Goal: Information Seeking & Learning: Compare options

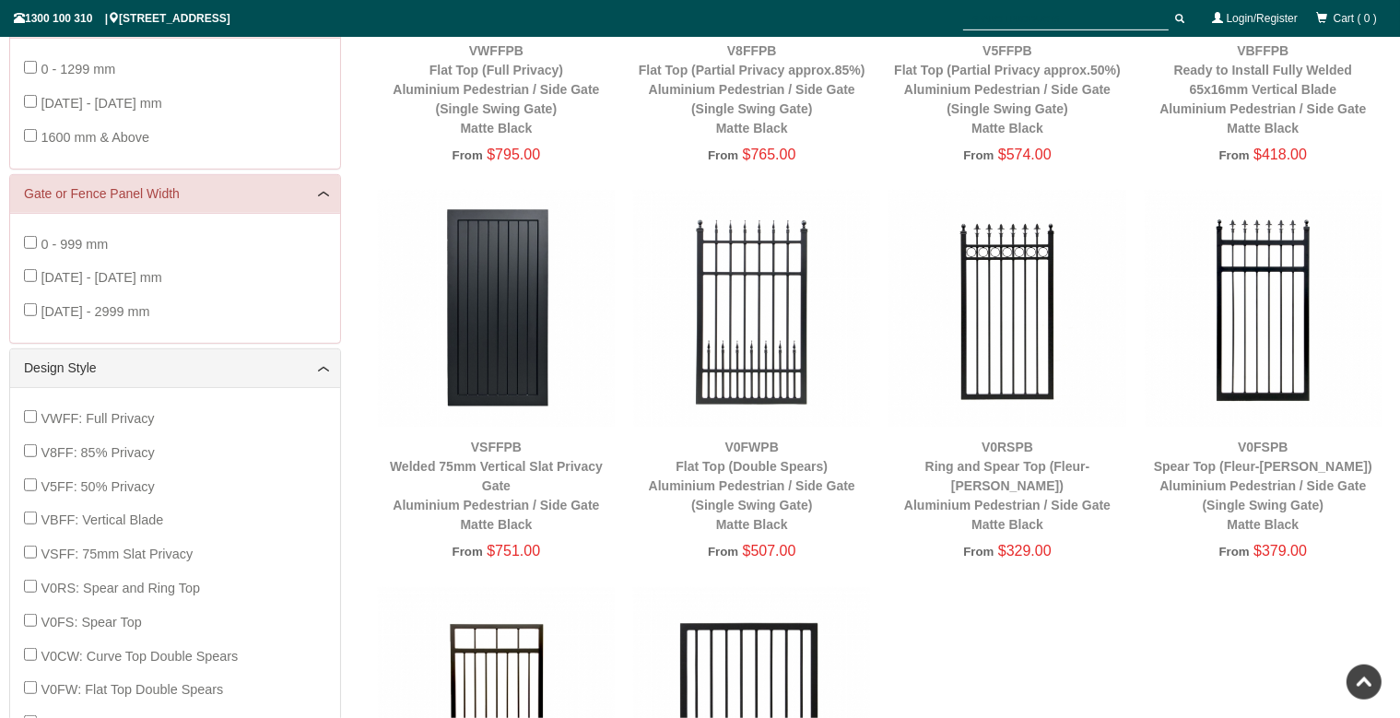
scroll to position [533, 0]
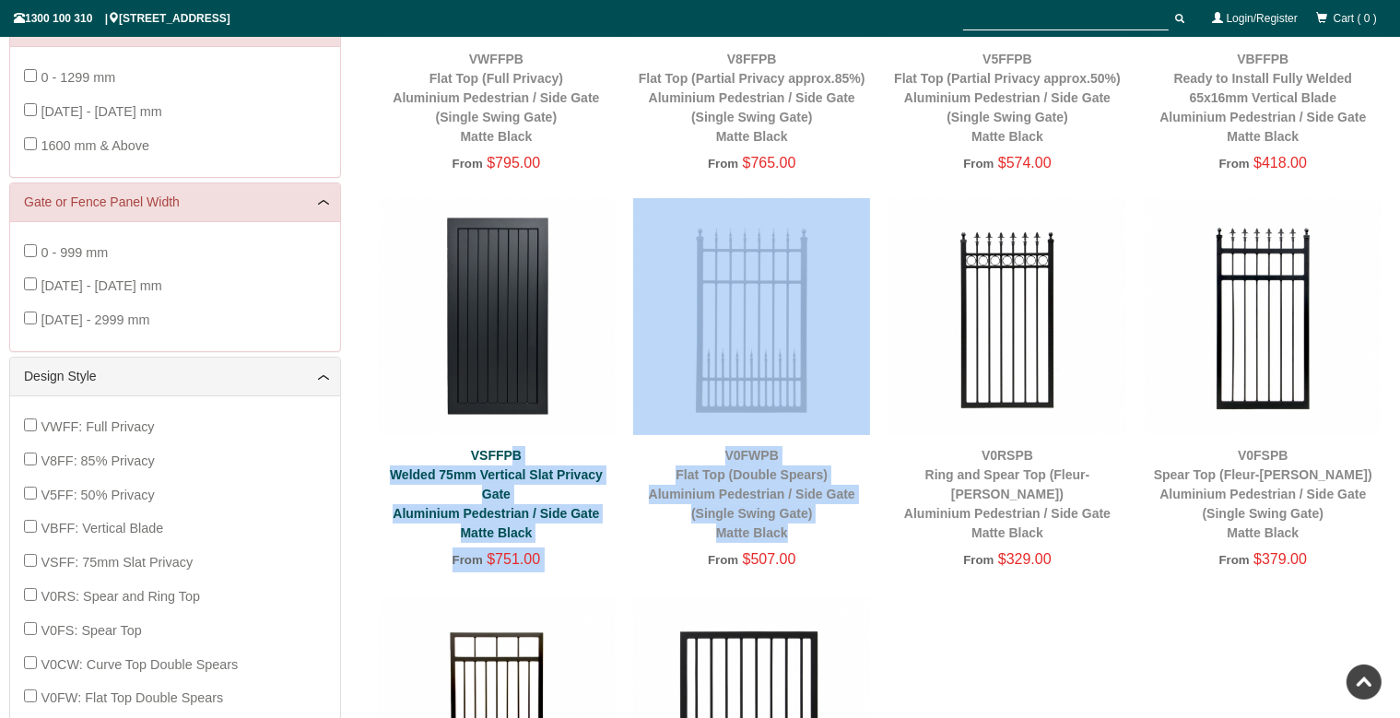
drag, startPoint x: 860, startPoint y: 525, endPoint x: 512, endPoint y: 452, distance: 356.1
click at [512, 452] on div "VWFFPB Flat Top (Full Privacy) Aluminium Pedestrian / Side Gate (Single Swing G…" at bounding box center [880, 396] width 1022 height 1191
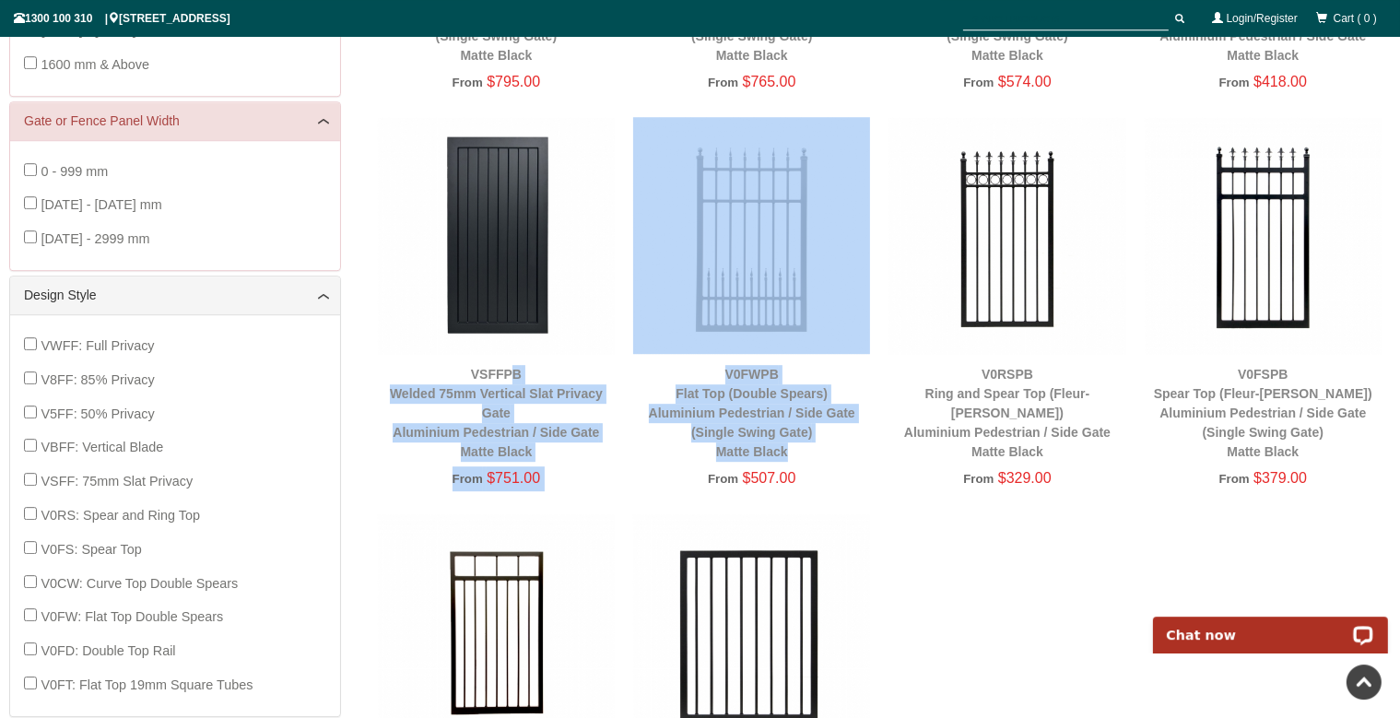
scroll to position [922, 0]
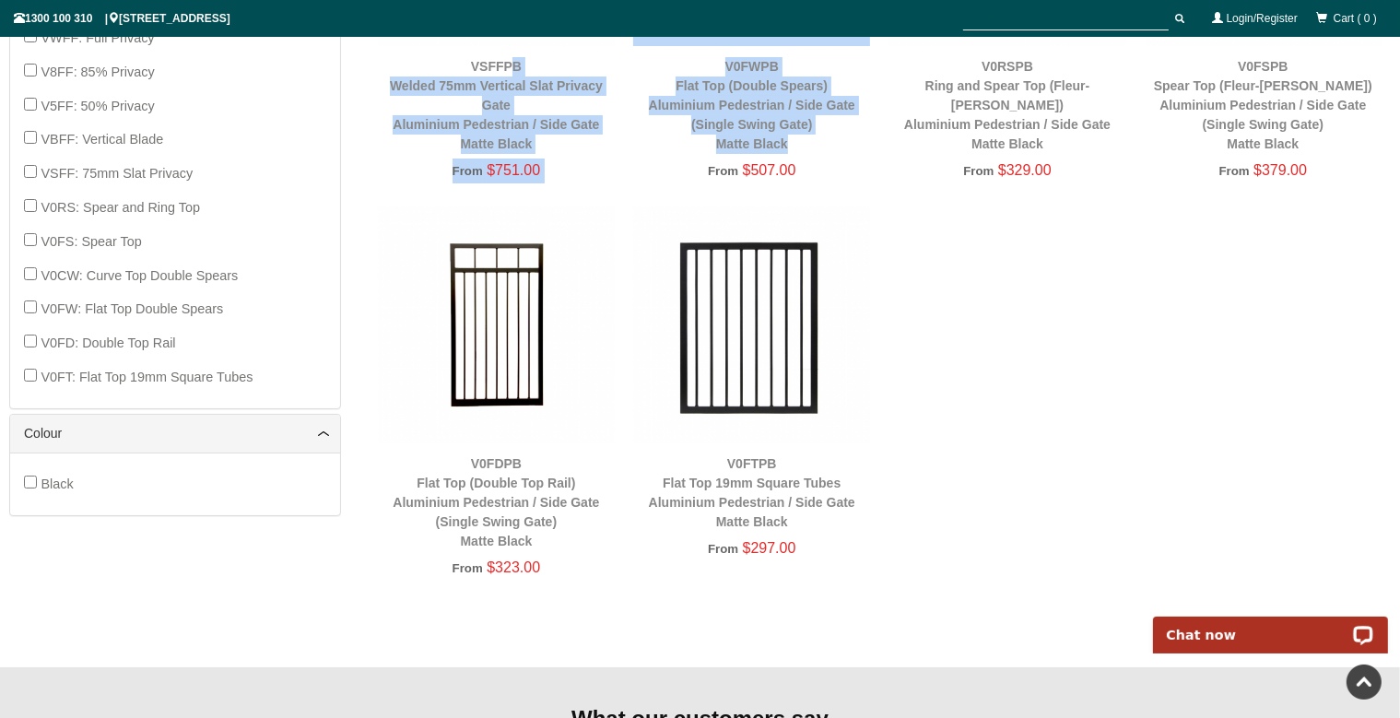
click at [489, 351] on img at bounding box center [496, 324] width 237 height 237
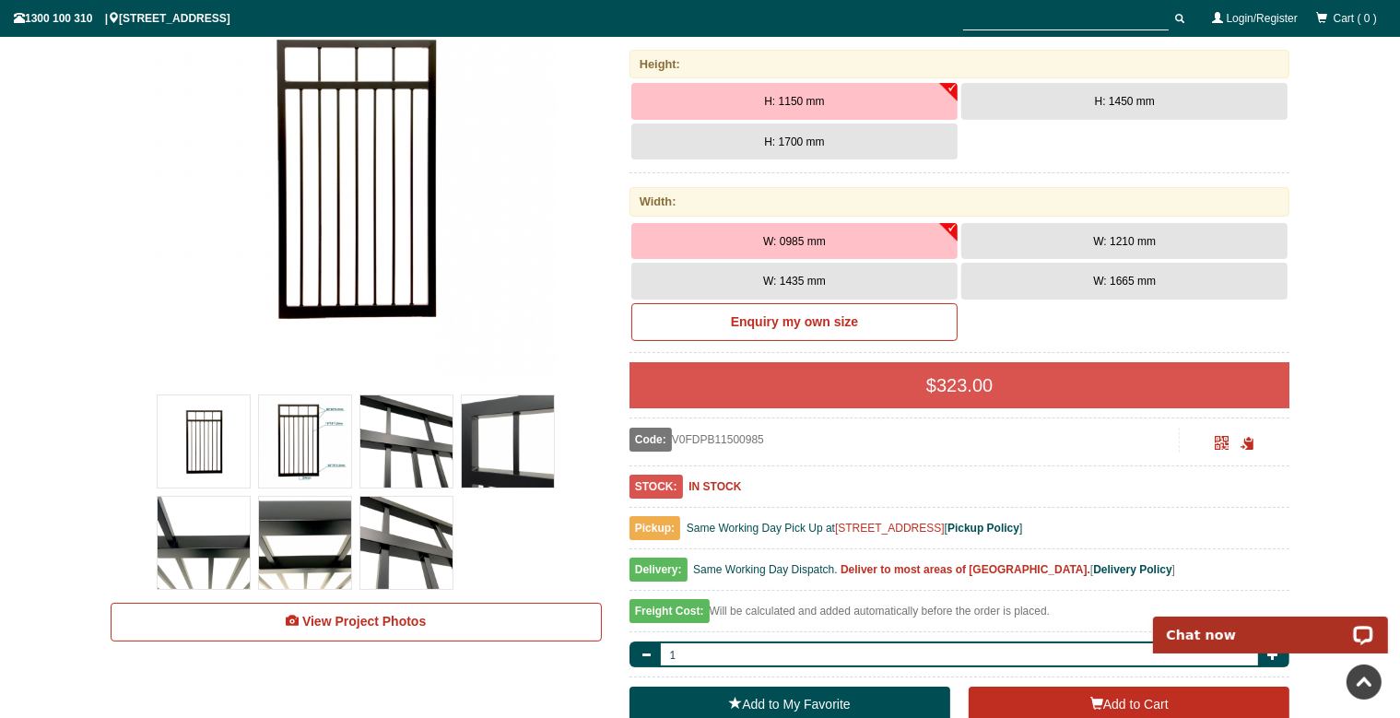
click at [306, 444] on img at bounding box center [305, 441] width 92 height 92
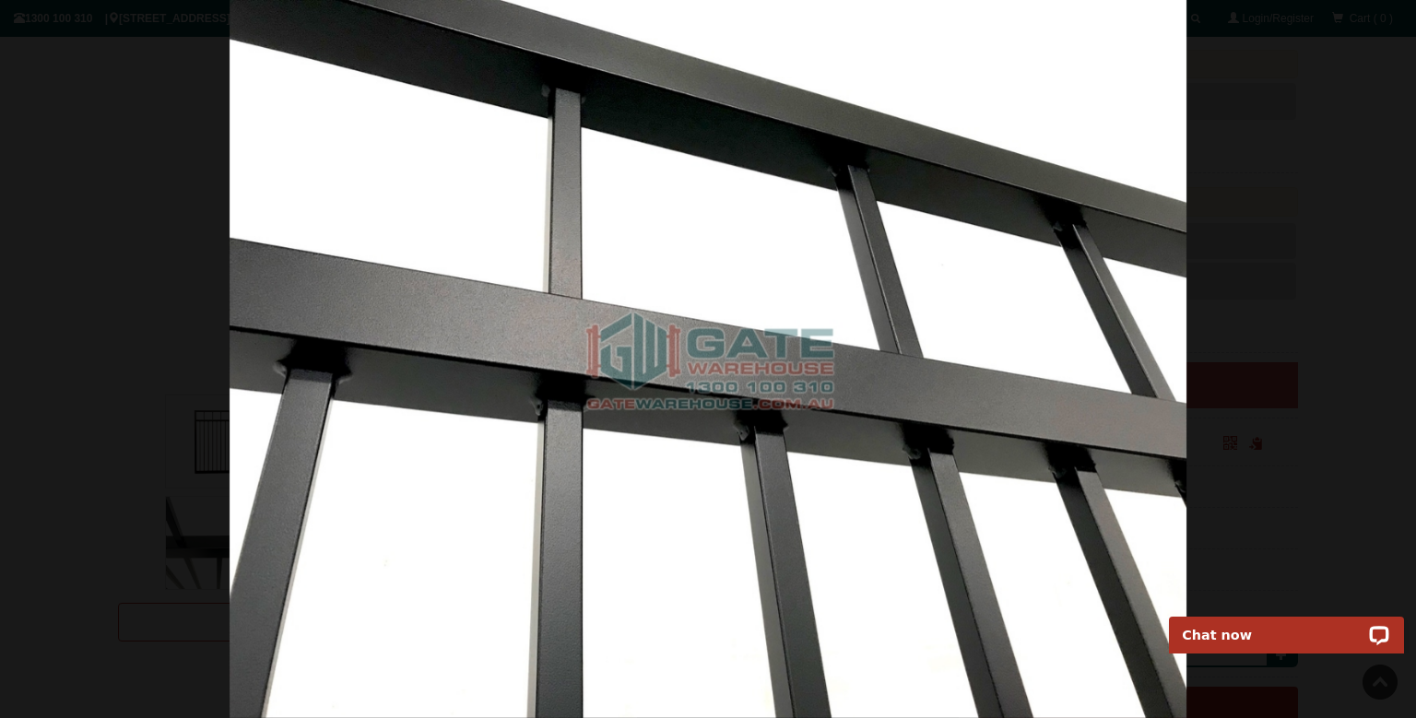
click at [1300, 138] on div at bounding box center [708, 359] width 1416 height 718
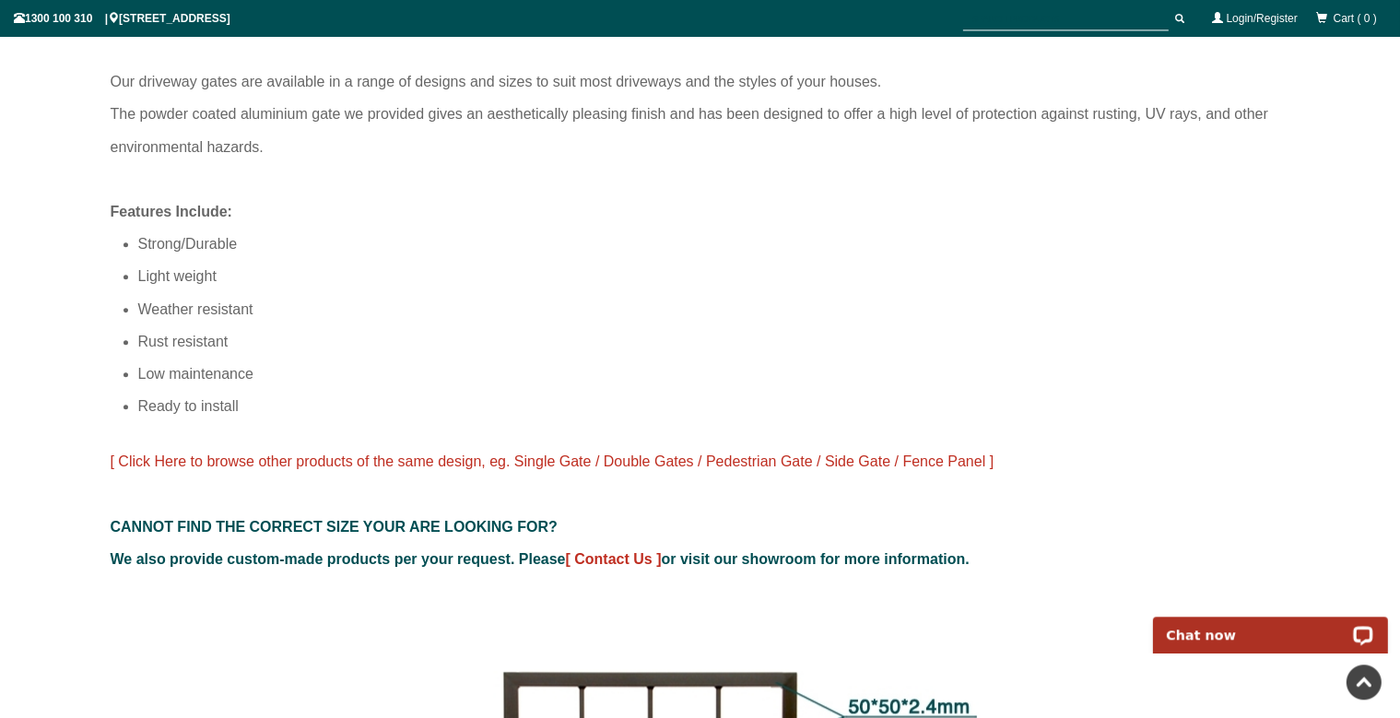
scroll to position [1408, 0]
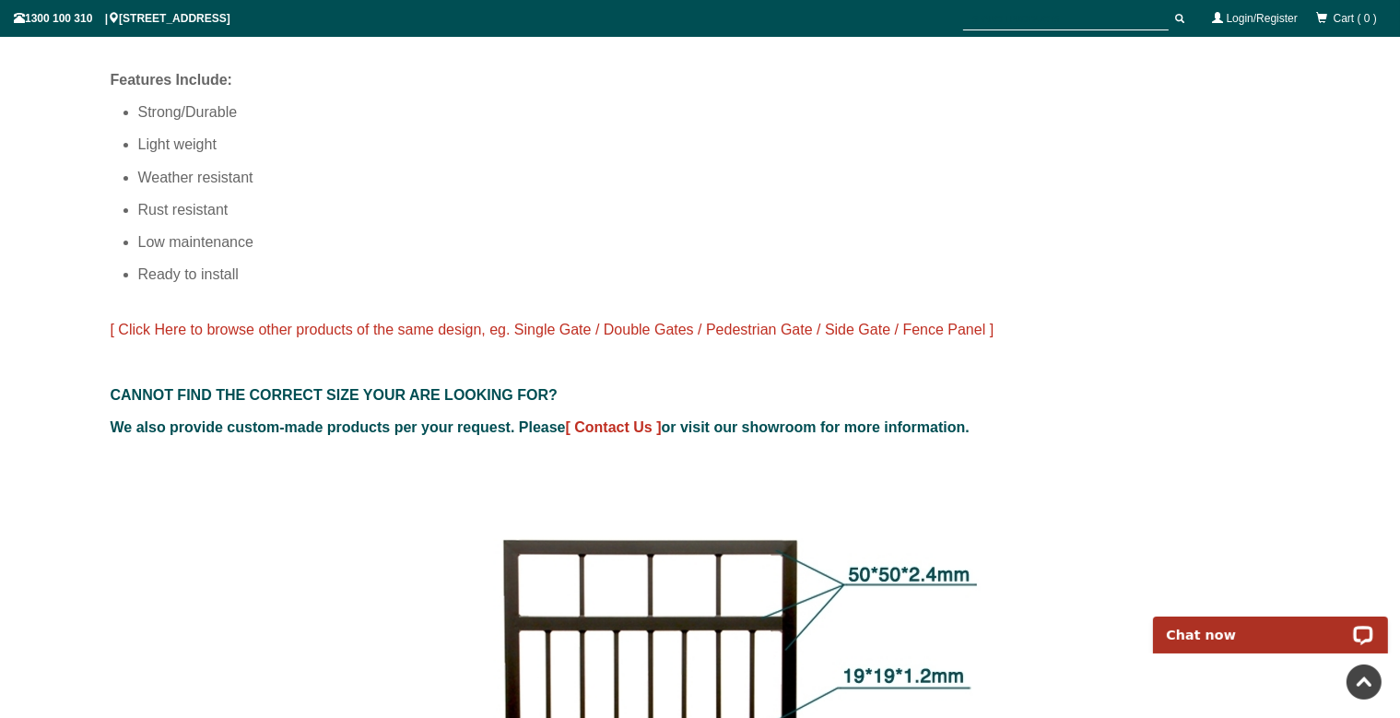
click at [290, 327] on span "[ Click Here to browse other products of the same design, eg. Single Gate / Dou…" at bounding box center [553, 330] width 884 height 16
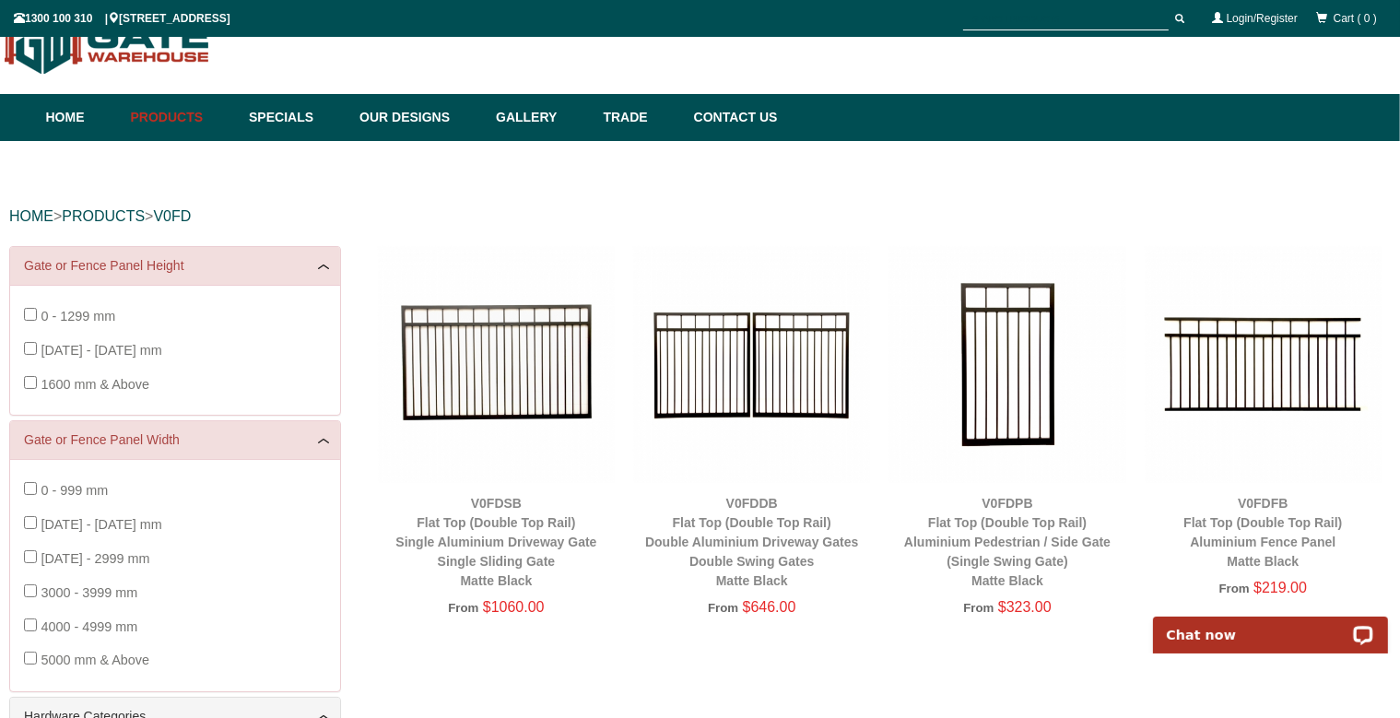
click at [524, 359] on img at bounding box center [496, 364] width 237 height 237
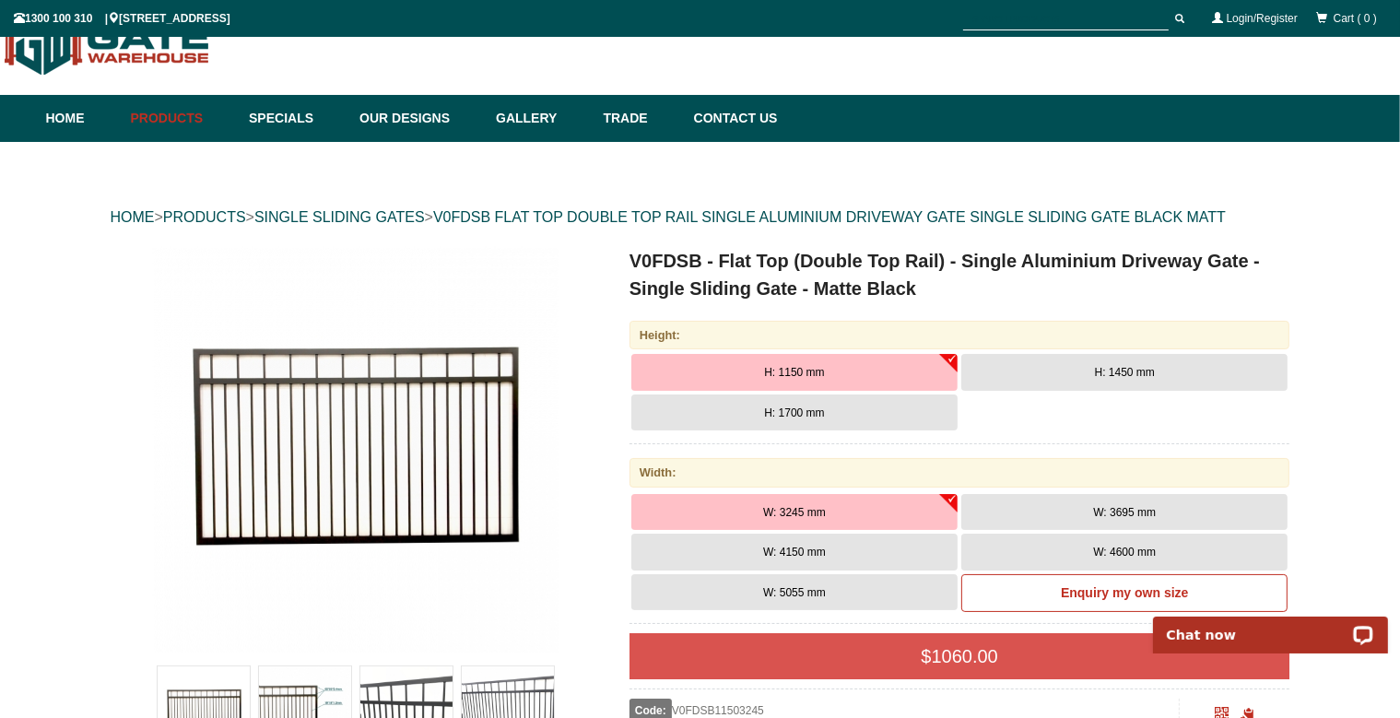
click at [769, 410] on span "H: 1700 mm" at bounding box center [794, 412] width 60 height 13
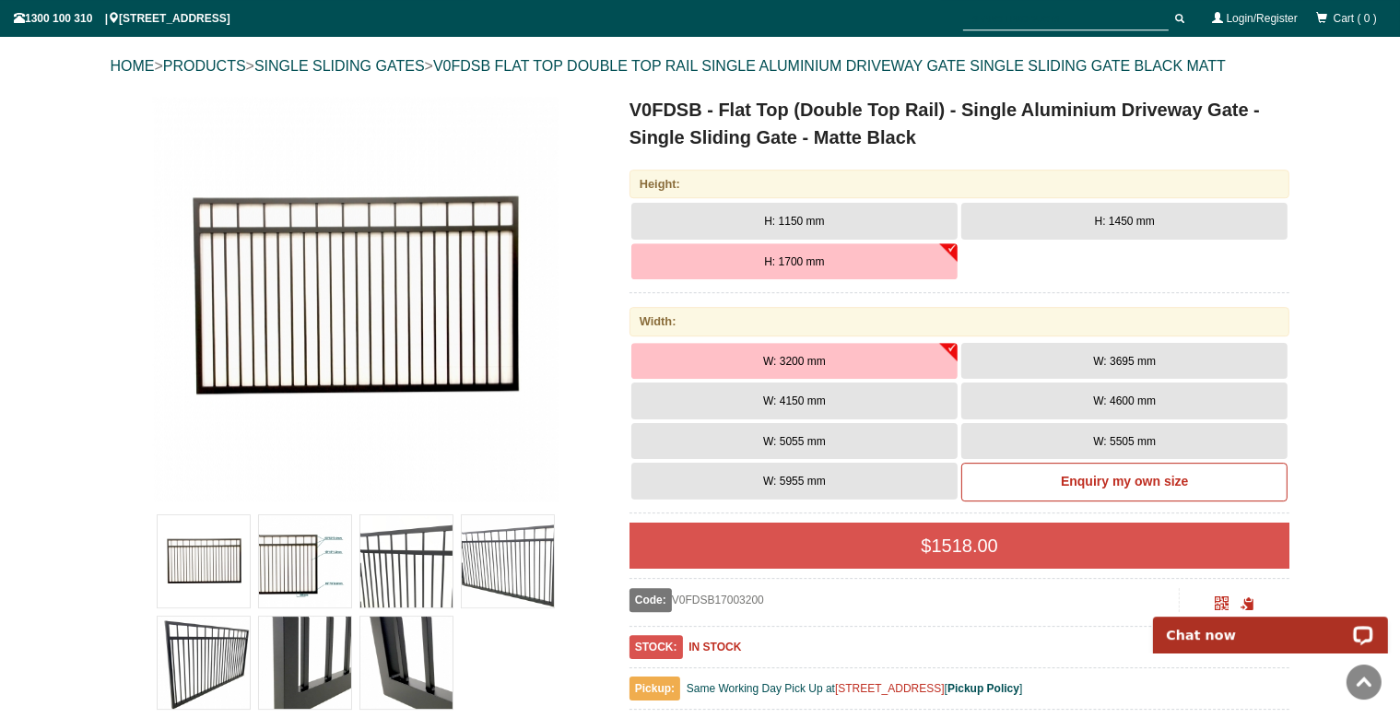
scroll to position [194, 0]
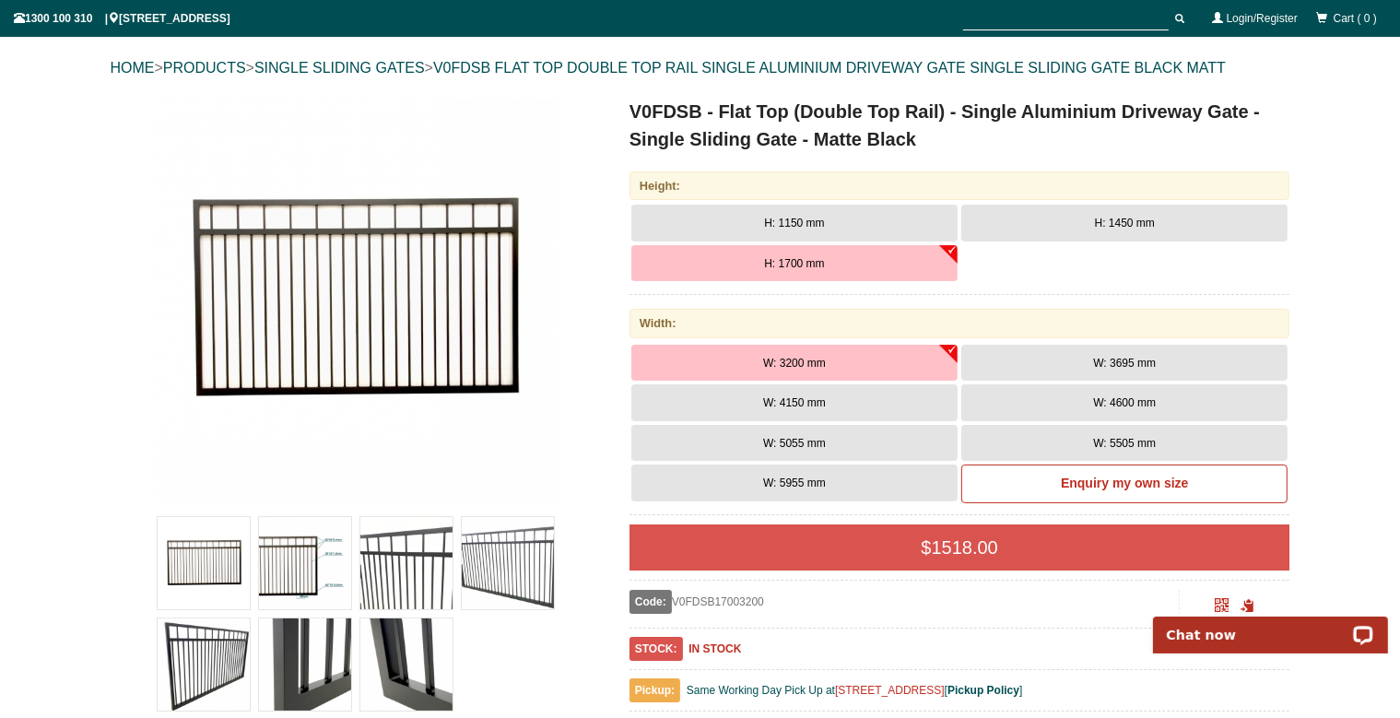
click at [818, 406] on span "W: 4150 mm" at bounding box center [794, 402] width 63 height 13
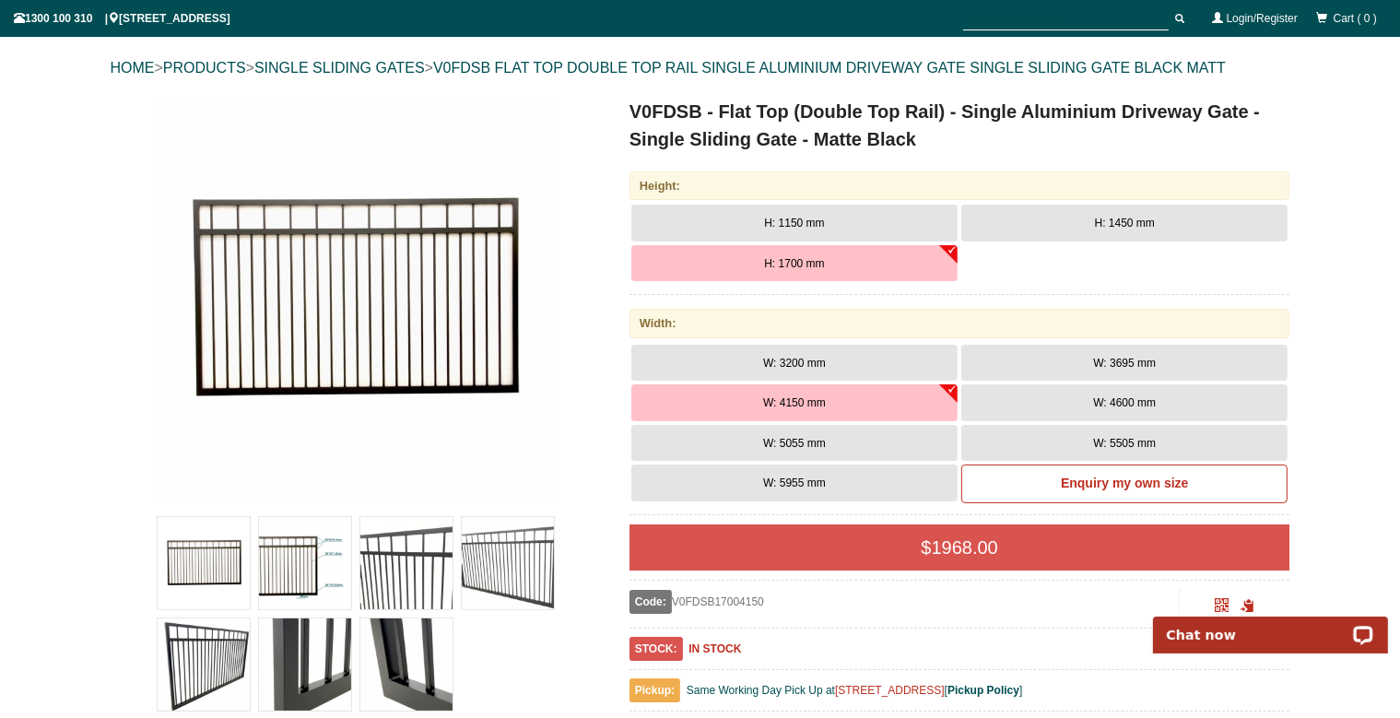
click at [862, 361] on button "W: 3200 mm" at bounding box center [794, 363] width 326 height 37
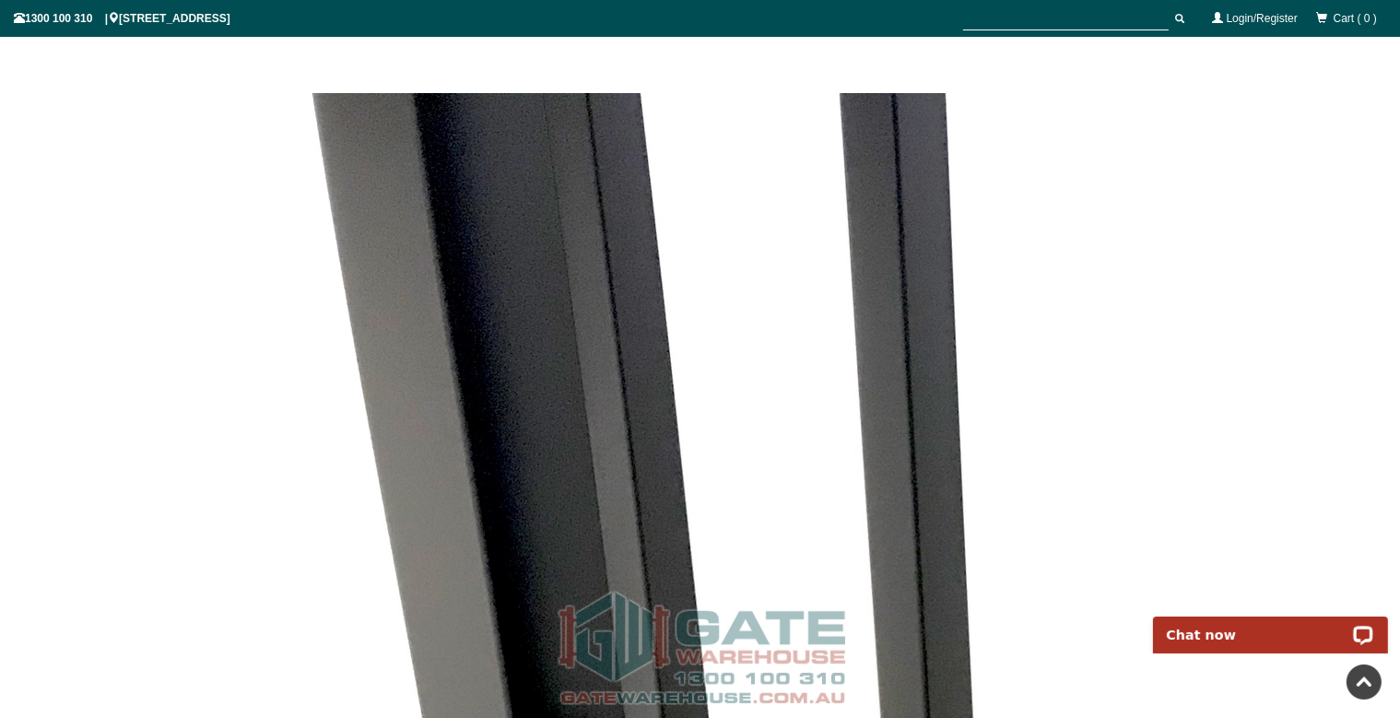
scroll to position [7202, 0]
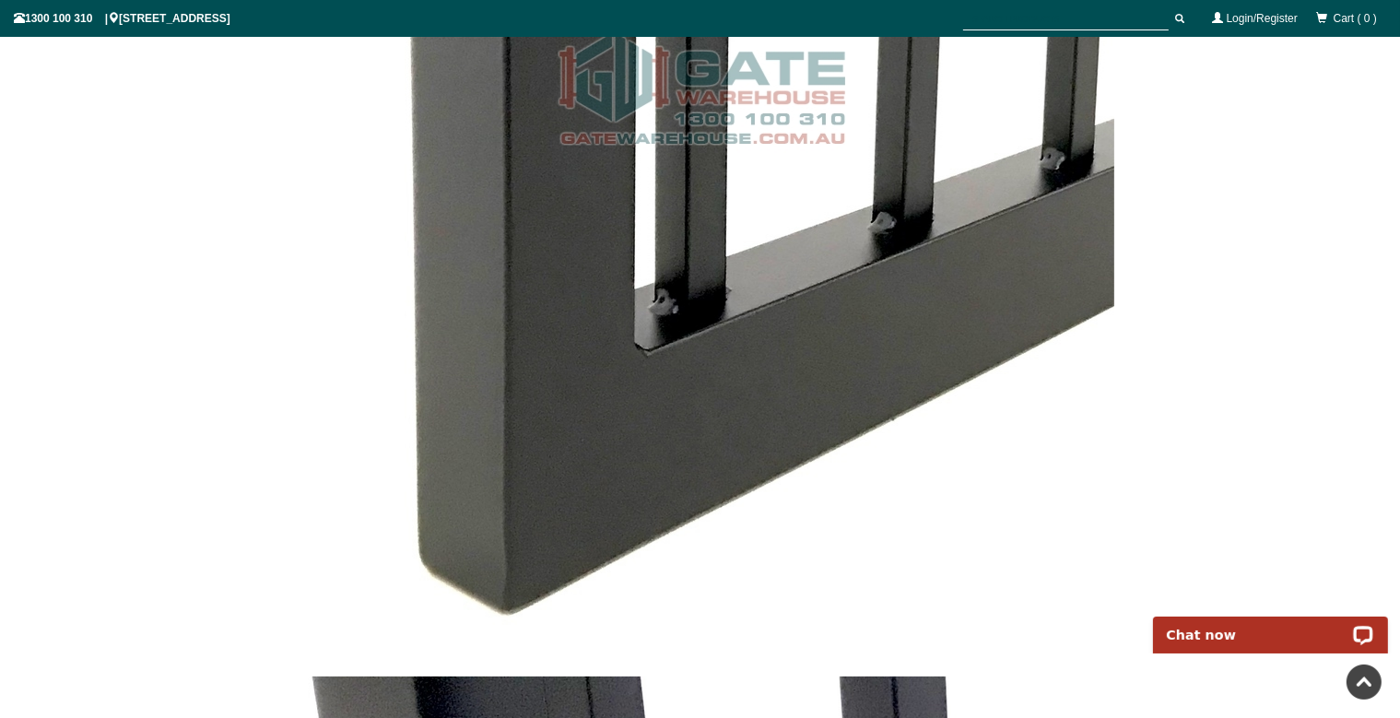
drag, startPoint x: 610, startPoint y: 319, endPoint x: 643, endPoint y: 326, distance: 34.0
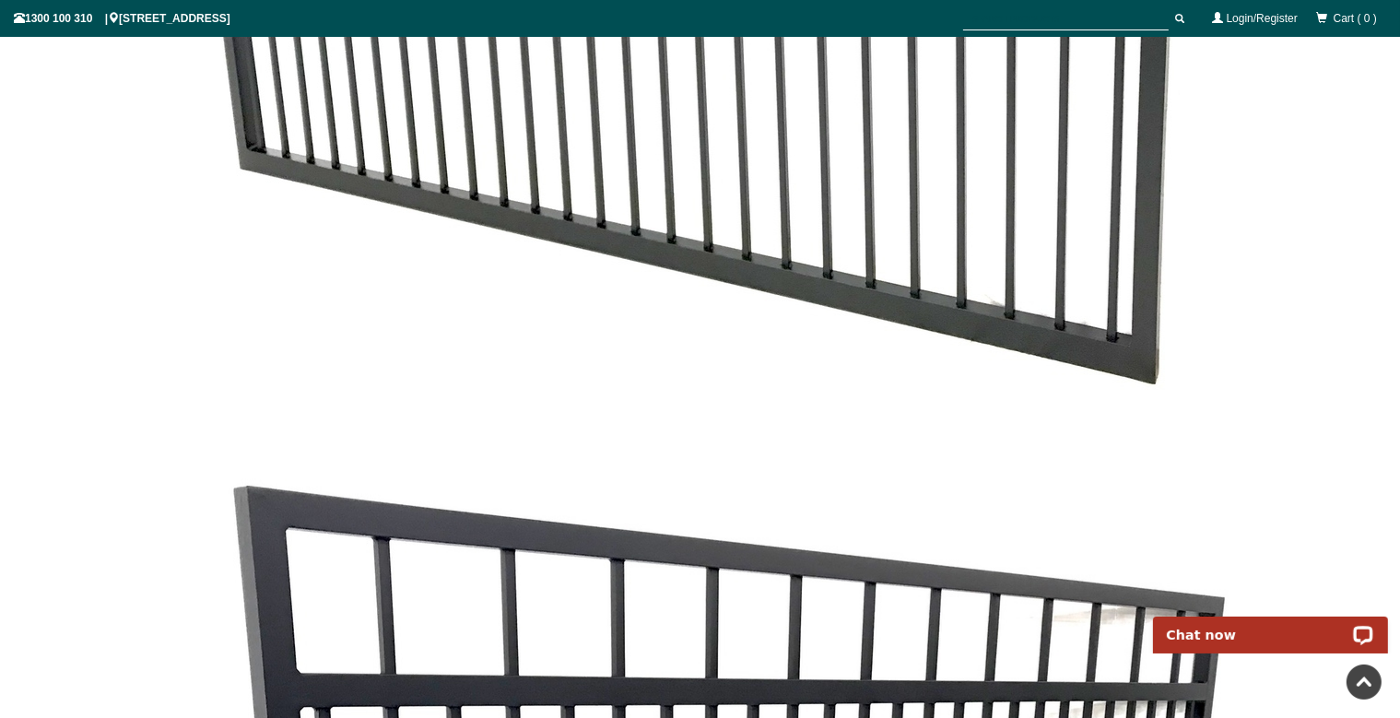
drag, startPoint x: 711, startPoint y: 355, endPoint x: 787, endPoint y: 393, distance: 85.3
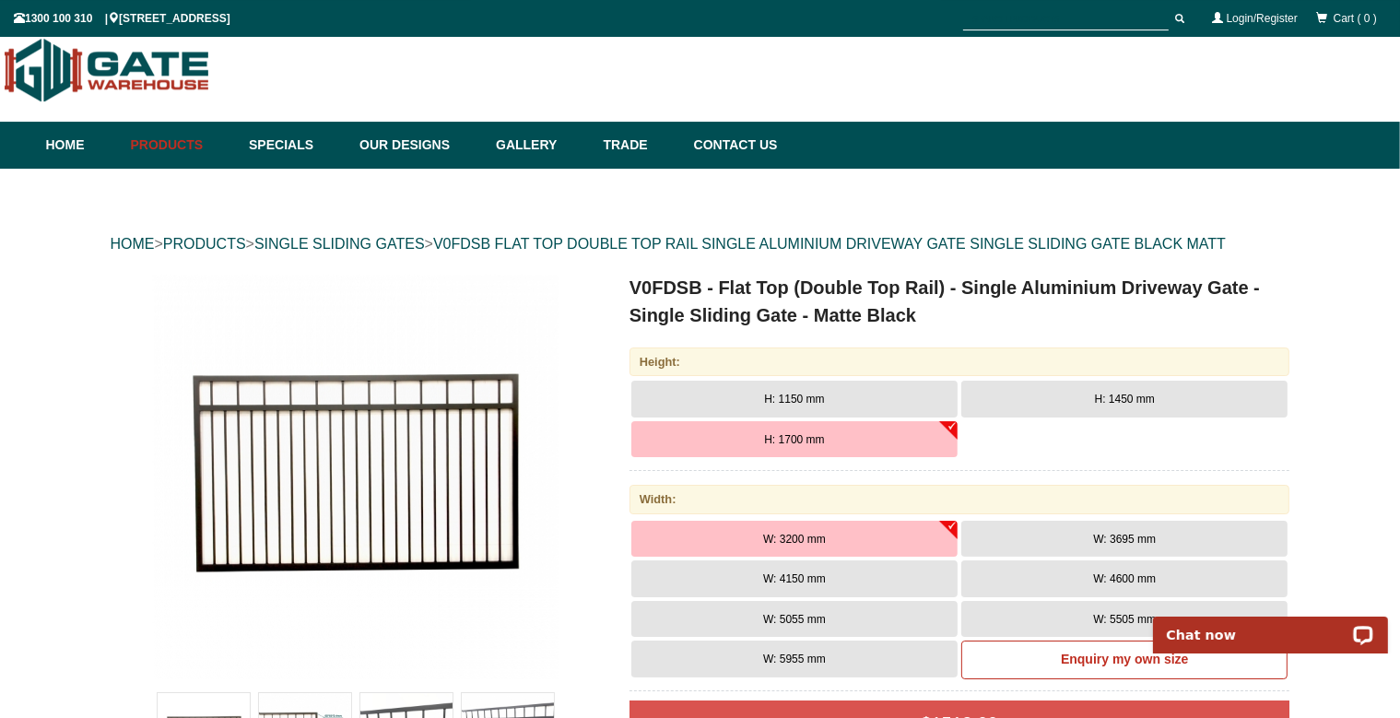
scroll to position [0, 0]
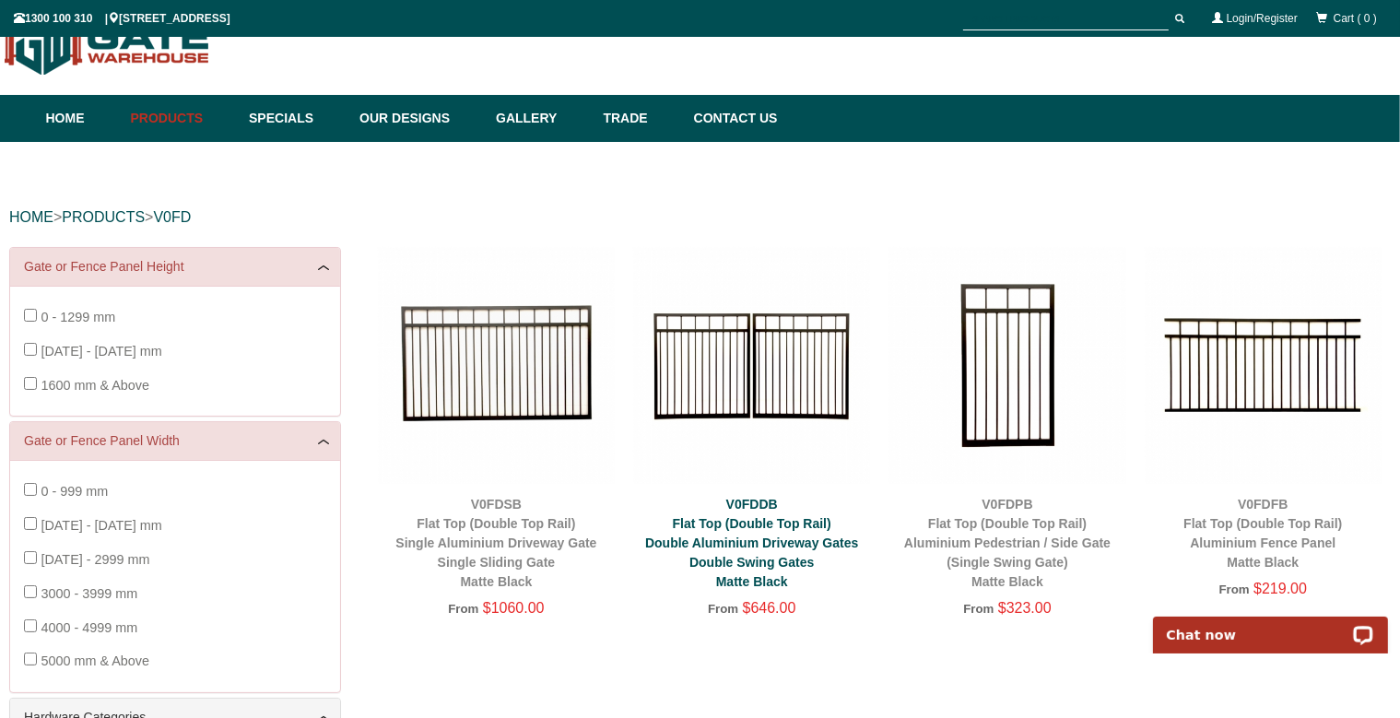
click at [765, 537] on link "V0FDDB Flat Top (Double Top Rail) Double Aluminium Driveway Gates Double Swing …" at bounding box center [751, 543] width 213 height 92
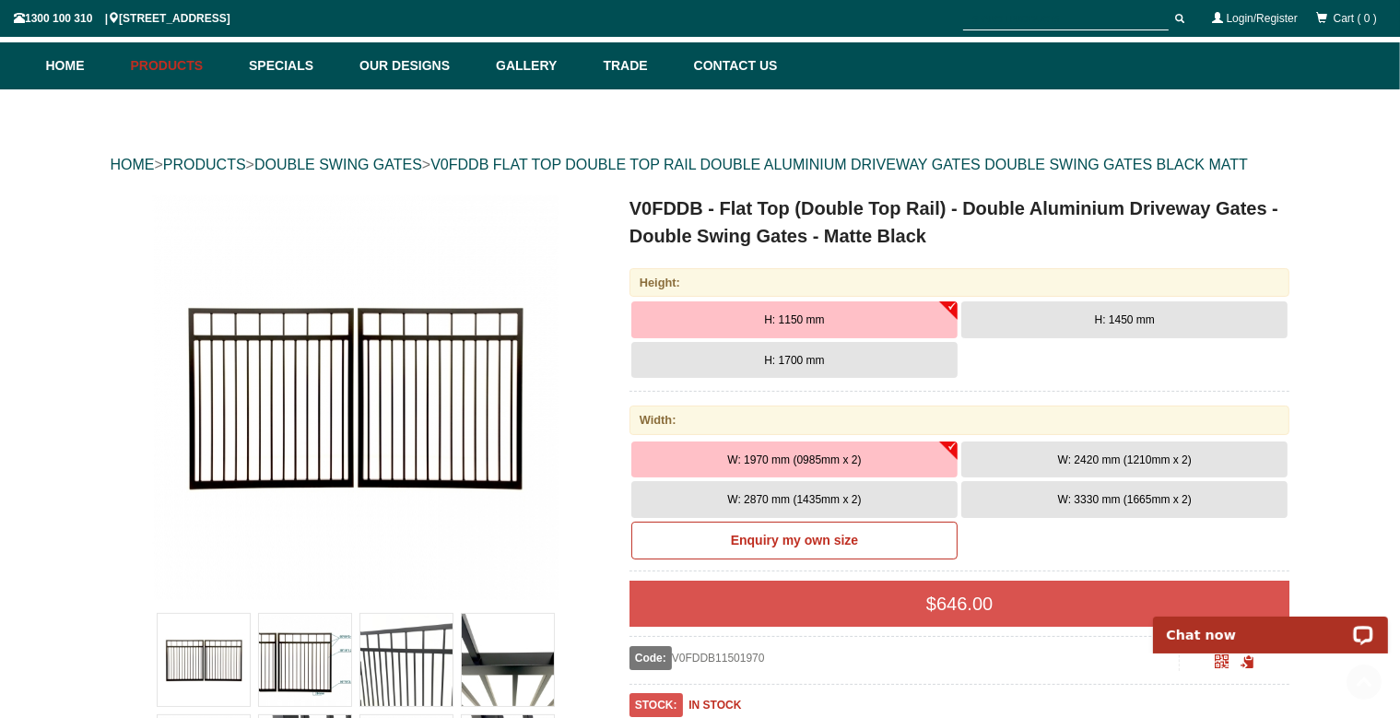
scroll to position [46, 0]
